Goal: Transaction & Acquisition: Download file/media

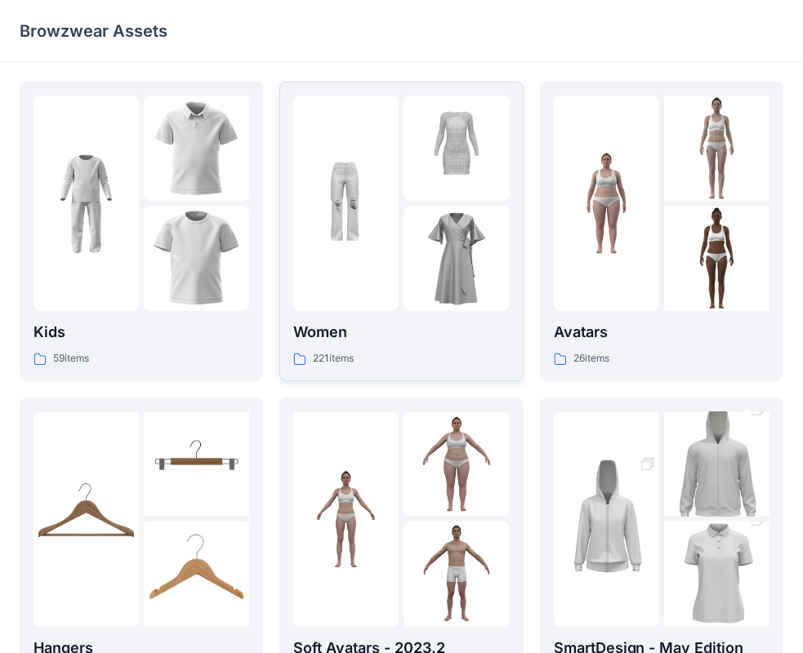
click at [322, 337] on p "Women" at bounding box center [401, 332] width 216 height 23
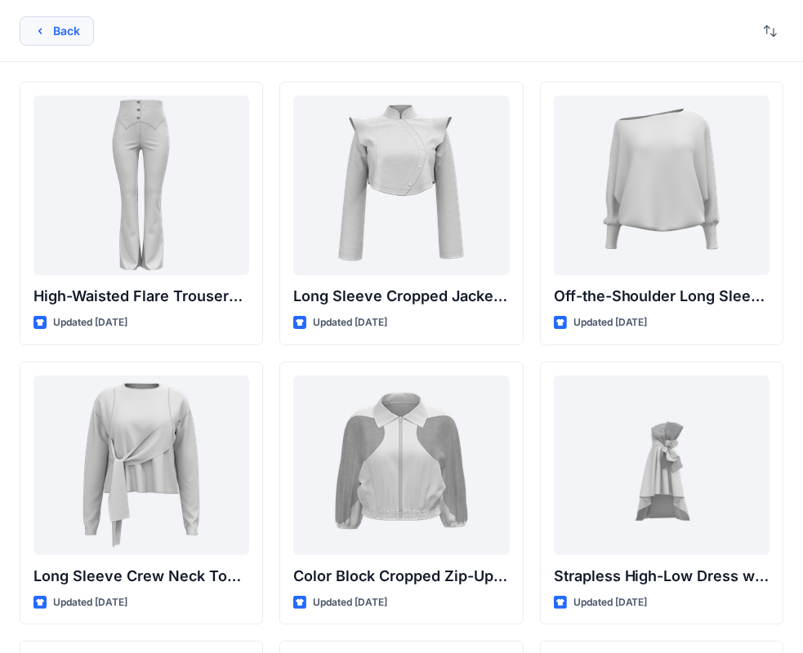
click at [40, 22] on button "Back" at bounding box center [57, 30] width 74 height 29
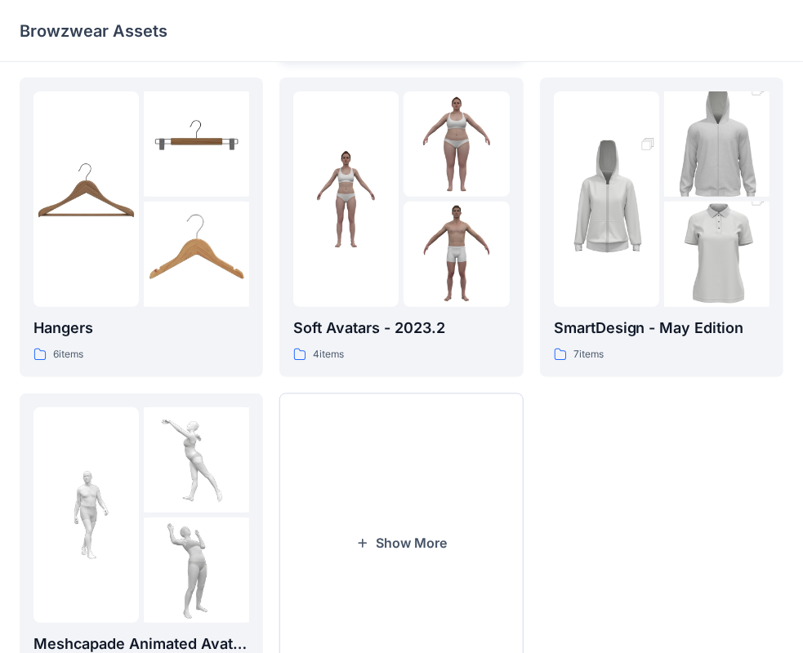
scroll to position [405, 0]
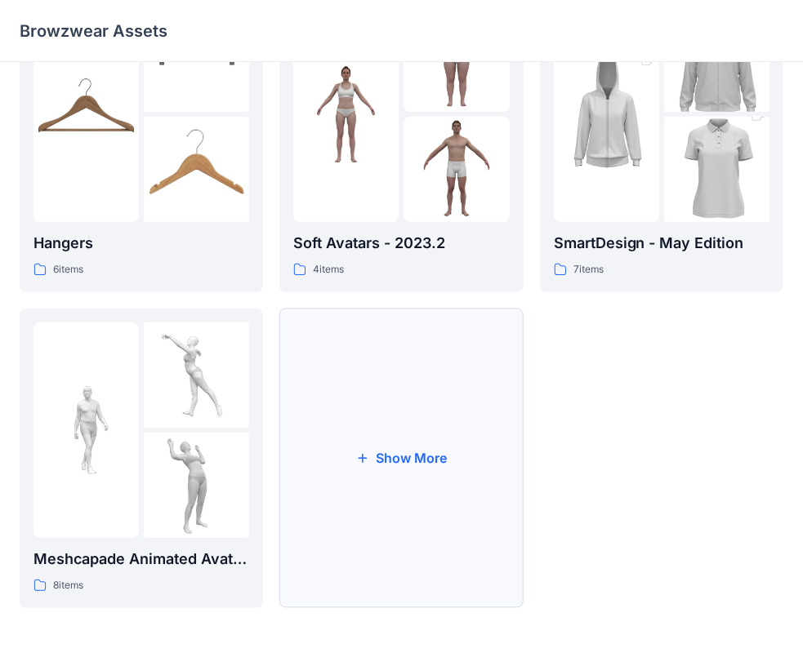
click at [345, 462] on button "Show More" at bounding box center [400, 459] width 243 height 300
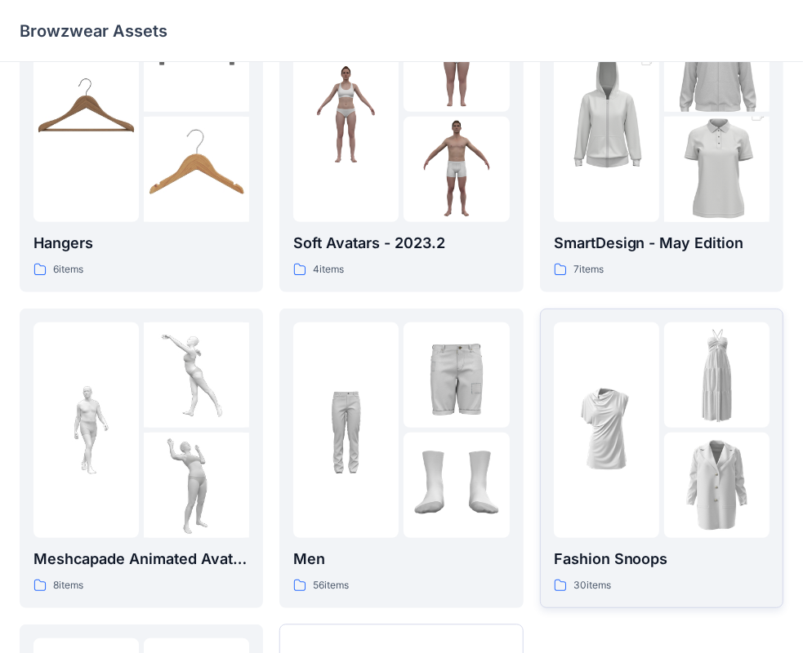
click at [622, 456] on img at bounding box center [606, 429] width 105 height 105
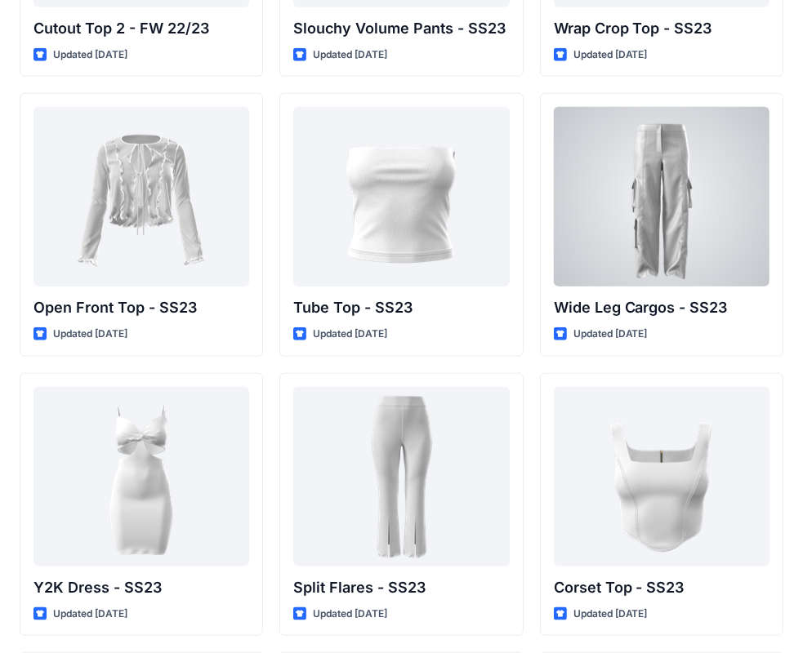
scroll to position [1108, 0]
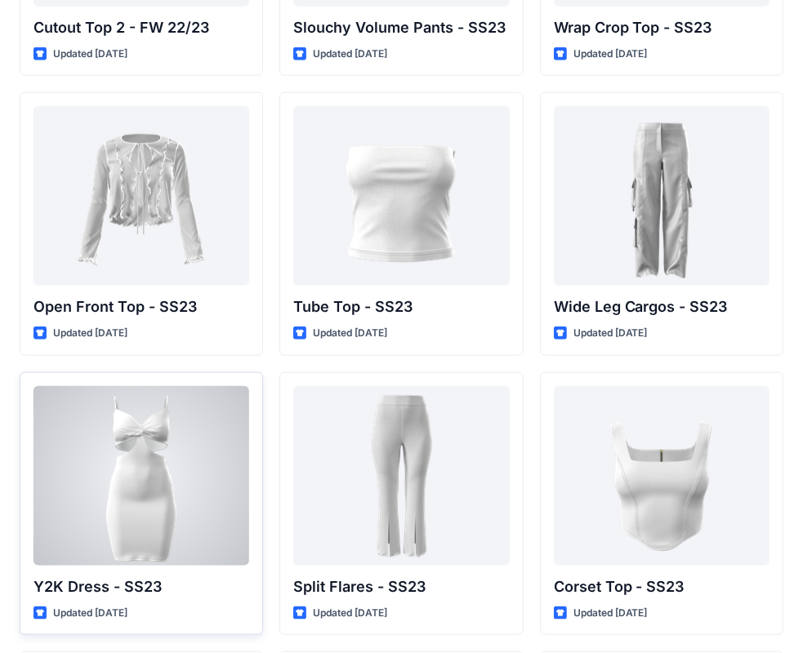
click at [131, 449] on div at bounding box center [141, 476] width 216 height 180
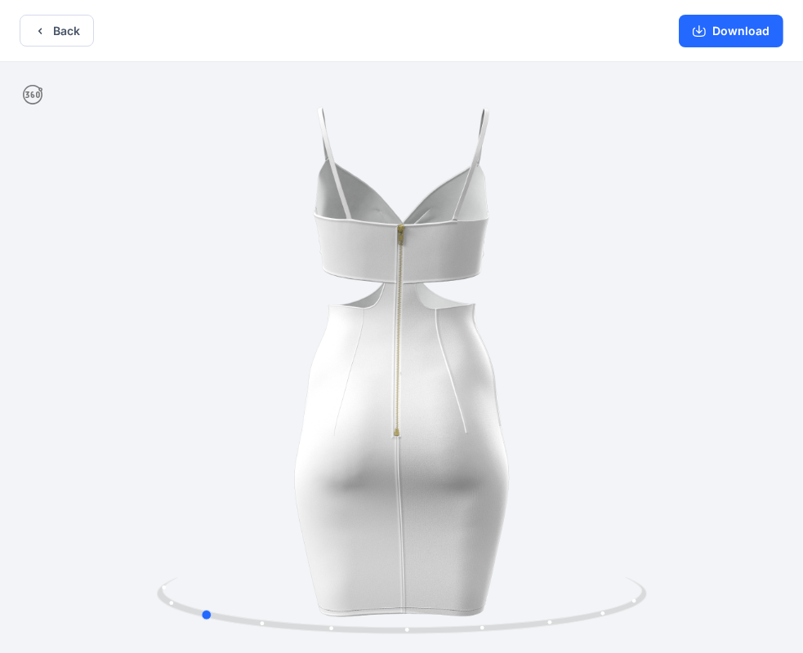
drag, startPoint x: 537, startPoint y: 367, endPoint x: 331, endPoint y: 401, distance: 209.4
click at [335, 402] on div at bounding box center [401, 359] width 803 height 594
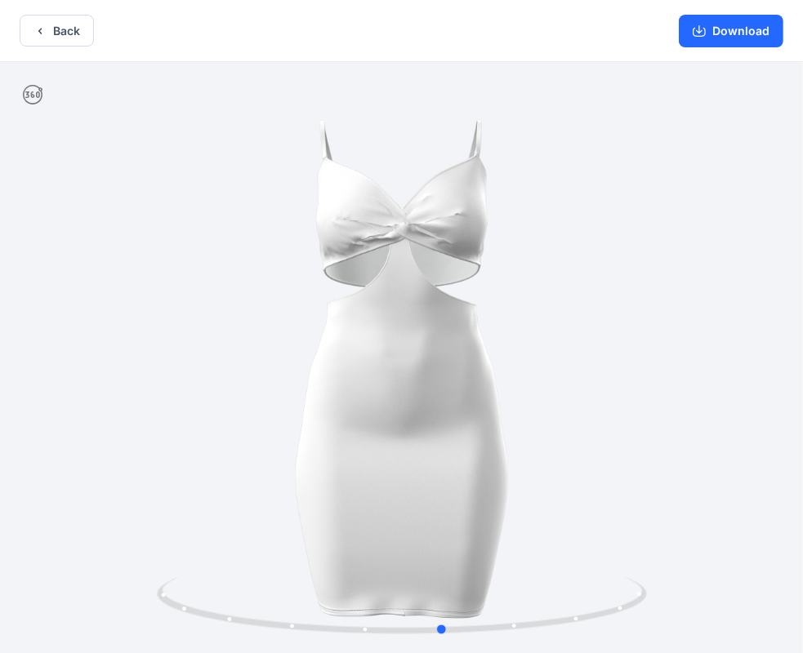
drag, startPoint x: 446, startPoint y: 399, endPoint x: 200, endPoint y: 386, distance: 246.1
click at [200, 386] on div at bounding box center [401, 359] width 803 height 594
click at [715, 36] on button "Download" at bounding box center [730, 31] width 104 height 33
click at [66, 26] on button "Back" at bounding box center [57, 31] width 74 height 32
